Goal: Task Accomplishment & Management: Complete application form

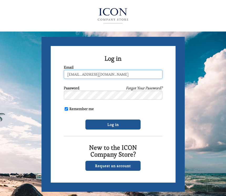
type input "bbetta172@yahoo.com"
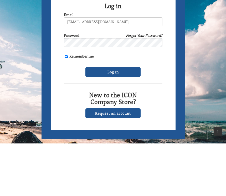
click at [104, 119] on input "Log in" at bounding box center [112, 124] width 55 height 10
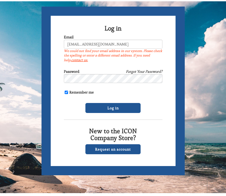
scroll to position [33, 0]
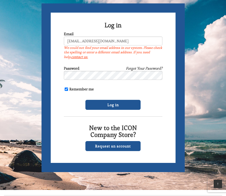
click at [121, 147] on link "Request an account" at bounding box center [112, 146] width 55 height 10
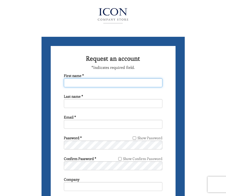
click at [95, 80] on input "First name *" at bounding box center [113, 82] width 98 height 9
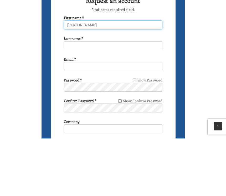
type input "Brenda"
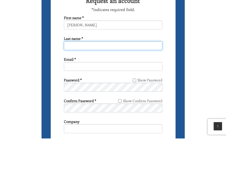
click at [93, 99] on input "Last name *" at bounding box center [113, 103] width 98 height 9
type input "Bethel"
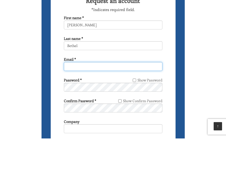
click at [87, 120] on input "Email *" at bounding box center [113, 124] width 98 height 9
type input "Bbe"
type input "[EMAIL_ADDRESS][DOMAIN_NAME]"
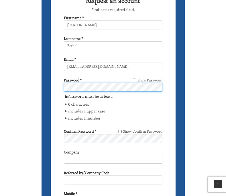
scroll to position [58, 0]
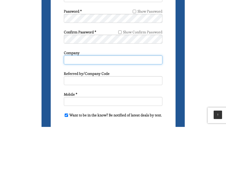
click at [137, 124] on input "Company" at bounding box center [113, 128] width 98 height 9
click at [68, 124] on input "Sade county" at bounding box center [113, 128] width 98 height 9
click at [153, 124] on input "Dade county" at bounding box center [113, 128] width 98 height 9
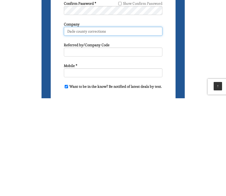
type input "Dade county corrections"
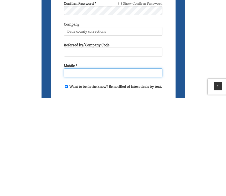
click at [126, 166] on input "Mobile *" at bounding box center [113, 170] width 98 height 9
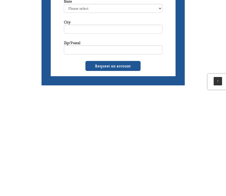
scroll to position [194, 0]
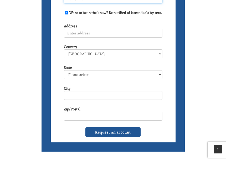
type input "3057819556"
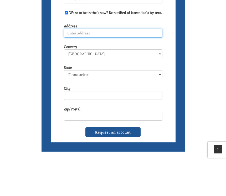
click at [114, 63] on input "Address" at bounding box center [113, 67] width 98 height 9
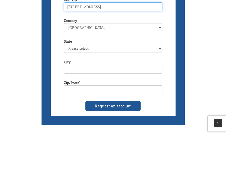
type input "2701 Flamingo drive"
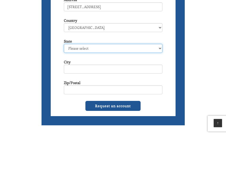
click at [157, 105] on select "Please select Alabama Alaska American Samoa Arizona Arkansas California Colorad…" at bounding box center [113, 109] width 98 height 9
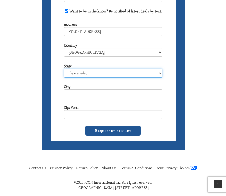
select select "FL"
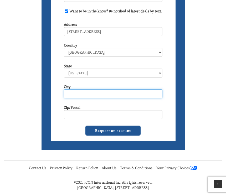
click at [89, 96] on input "City" at bounding box center [113, 93] width 98 height 9
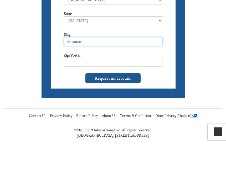
type input "Miramar"
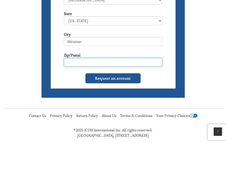
click at [144, 110] on input "text" at bounding box center [113, 114] width 98 height 9
type input "33023"
click at [123, 126] on input "Request an account" at bounding box center [112, 131] width 55 height 10
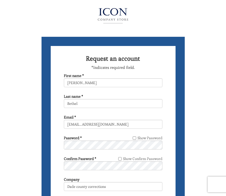
scroll to position [239, 0]
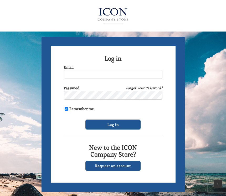
scroll to position [41, 0]
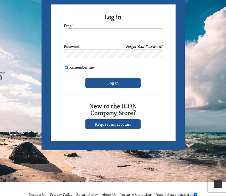
click at [78, 27] on div "Email" at bounding box center [113, 30] width 98 height 14
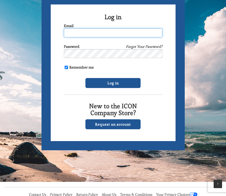
click at [113, 31] on input "Email" at bounding box center [113, 32] width 98 height 9
type input "bbetta172@yahoo.com"
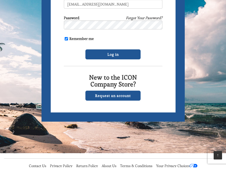
click at [66, 66] on input "Remember me" at bounding box center [66, 67] width 3 height 3
checkbox input "false"
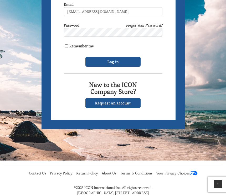
click at [123, 58] on input "Log in" at bounding box center [112, 62] width 55 height 10
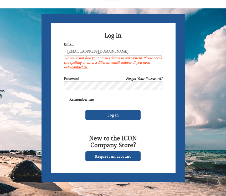
scroll to position [23, 0]
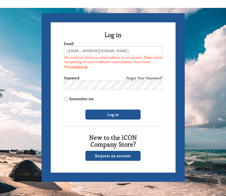
click at [128, 154] on link "Request an account" at bounding box center [112, 156] width 55 height 10
